Goal: Use online tool/utility

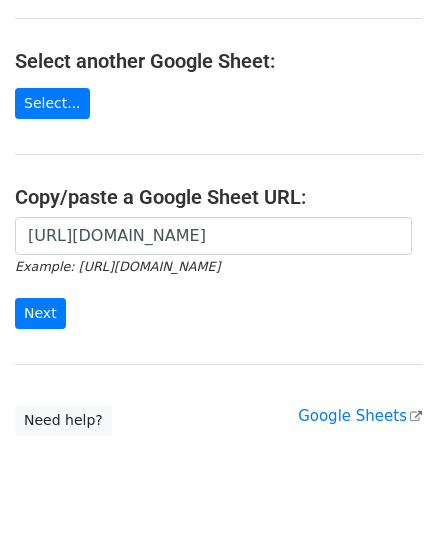
scroll to position [0, 446]
type input "[URL][DOMAIN_NAME]"
click at [15, 298] on input "Next" at bounding box center [40, 313] width 51 height 31
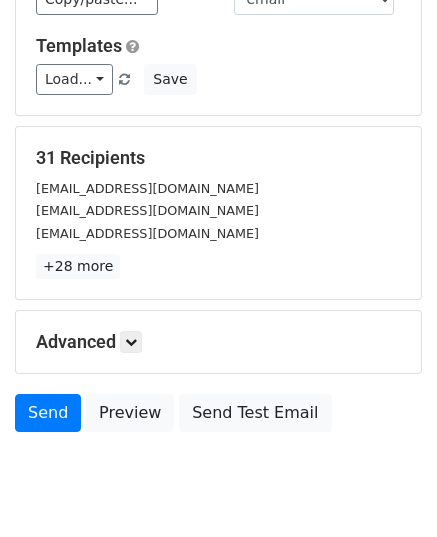
scroll to position [236, 0]
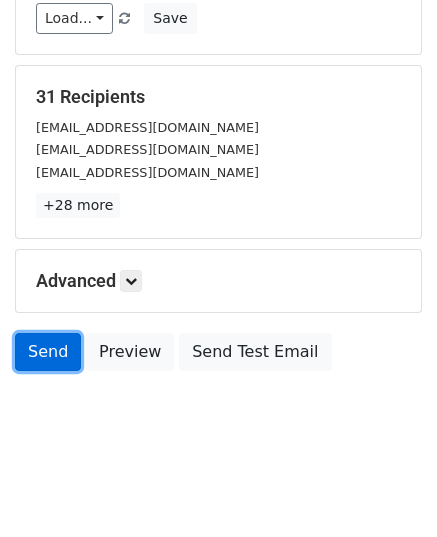
click at [51, 355] on link "Send" at bounding box center [48, 352] width 66 height 38
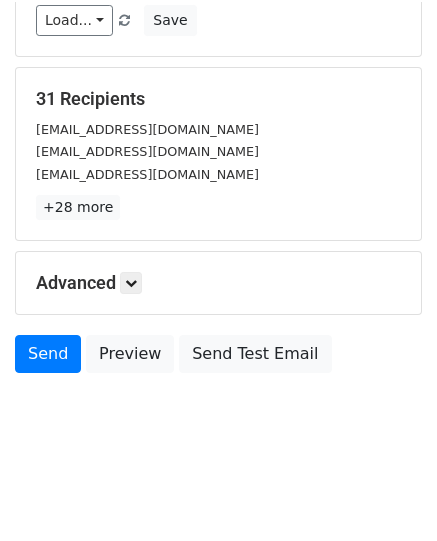
scroll to position [232, 0]
